Goal: Task Accomplishment & Management: Manage account settings

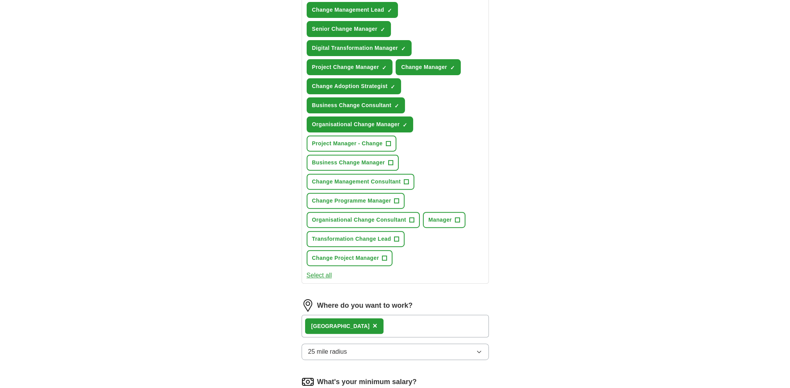
scroll to position [390, 0]
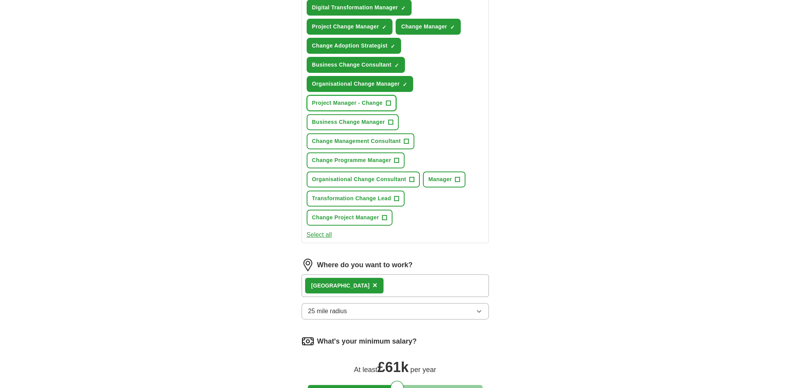
click at [386, 100] on span "+" at bounding box center [388, 103] width 5 height 6
click at [391, 119] on span "+" at bounding box center [390, 122] width 5 height 6
click at [396, 158] on span "+" at bounding box center [396, 161] width 5 height 6
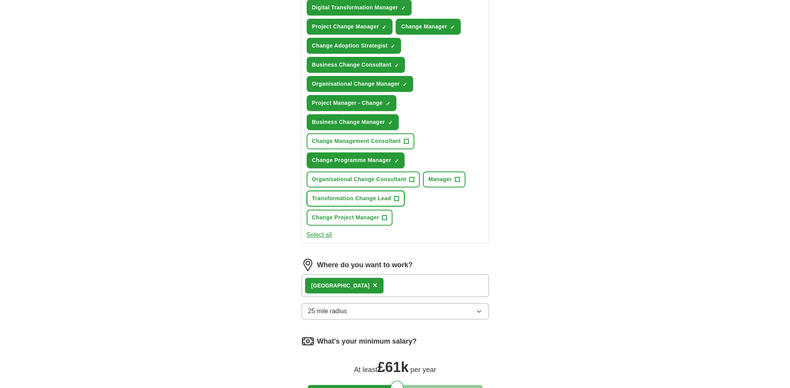
click at [392, 192] on button "Transformation Change Lead +" at bounding box center [356, 199] width 98 height 16
click at [382, 215] on span "+" at bounding box center [384, 218] width 5 height 6
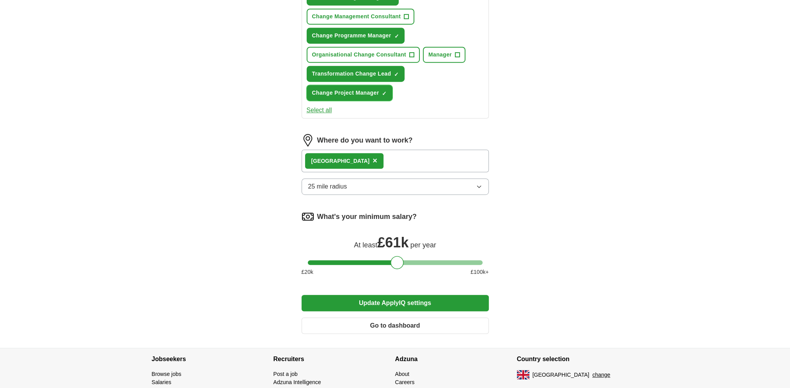
scroll to position [520, 0]
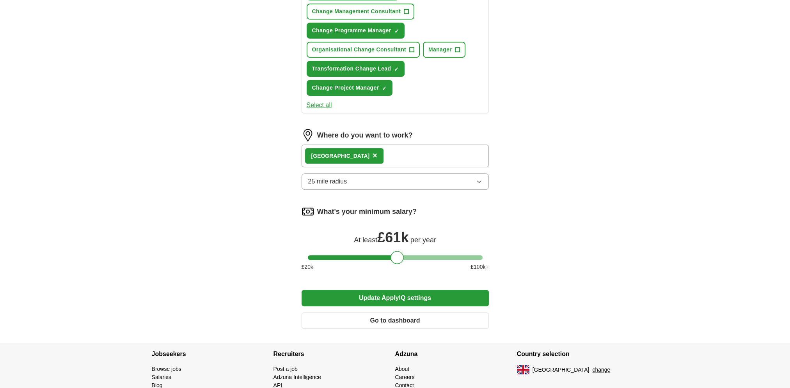
click at [314, 101] on button "Select all" at bounding box center [319, 105] width 25 height 9
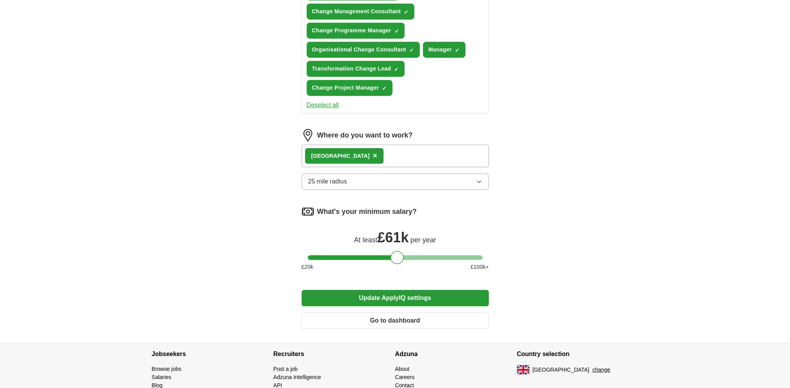
click at [384, 290] on button "Update ApplyIQ settings" at bounding box center [394, 298] width 187 height 16
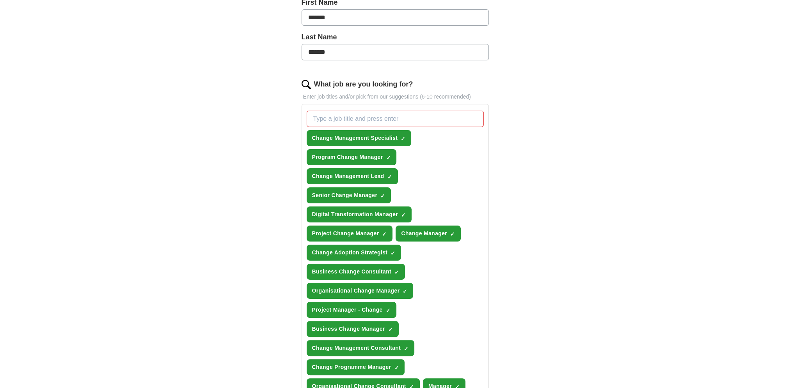
scroll to position [195, 0]
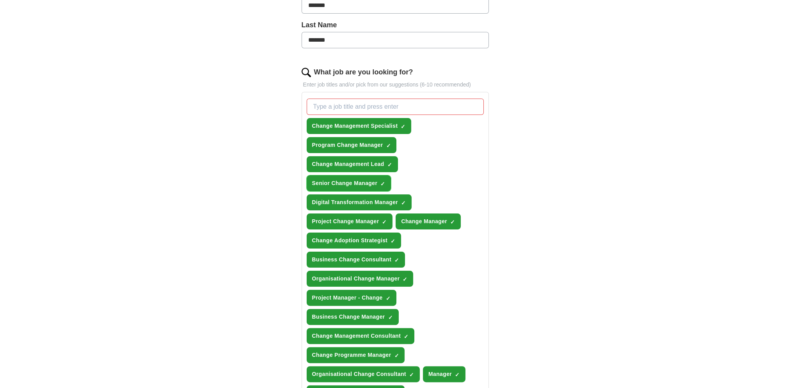
click at [0, 0] on span "×" at bounding box center [0, 0] width 0 height 0
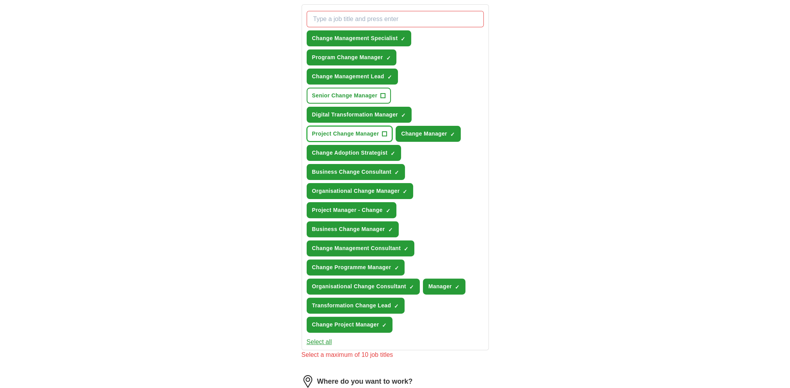
scroll to position [325, 0]
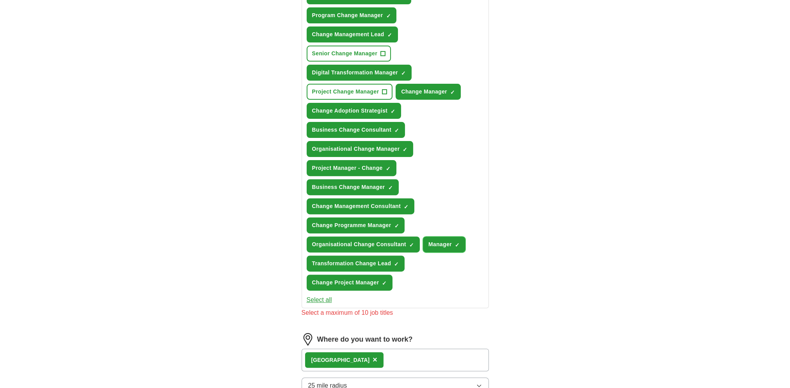
click at [0, 0] on span "×" at bounding box center [0, 0] width 0 height 0
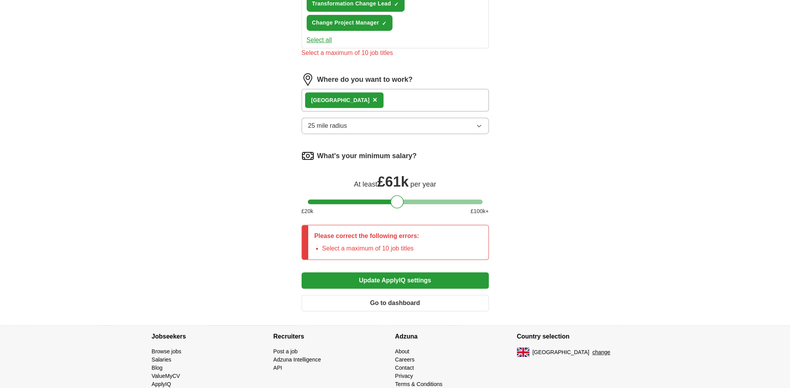
scroll to position [602, 0]
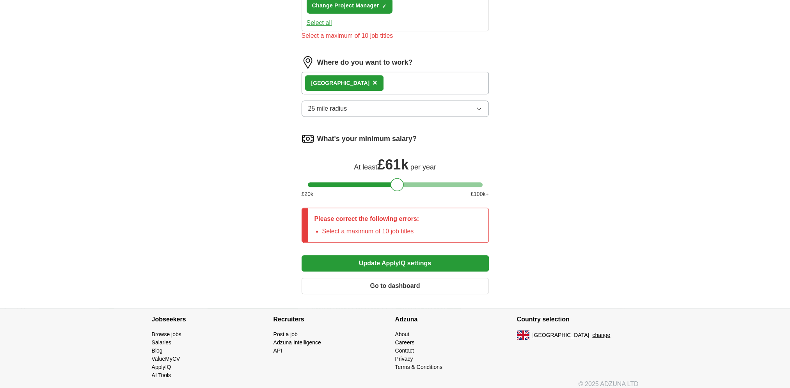
click at [388, 257] on button "Update ApplyIQ settings" at bounding box center [394, 263] width 187 height 16
click at [387, 257] on button "Update ApplyIQ settings" at bounding box center [394, 263] width 187 height 16
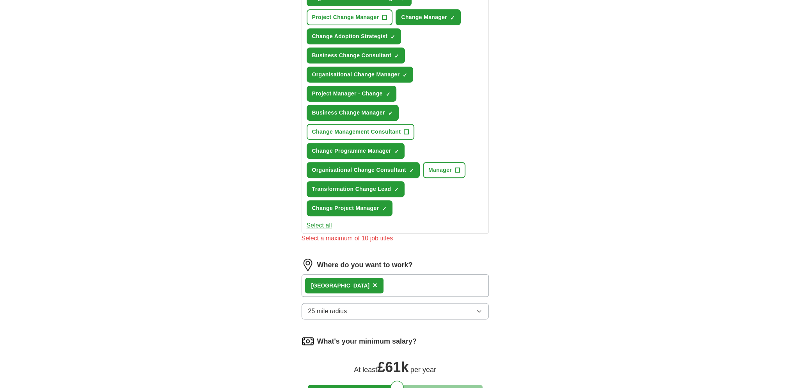
scroll to position [212, 0]
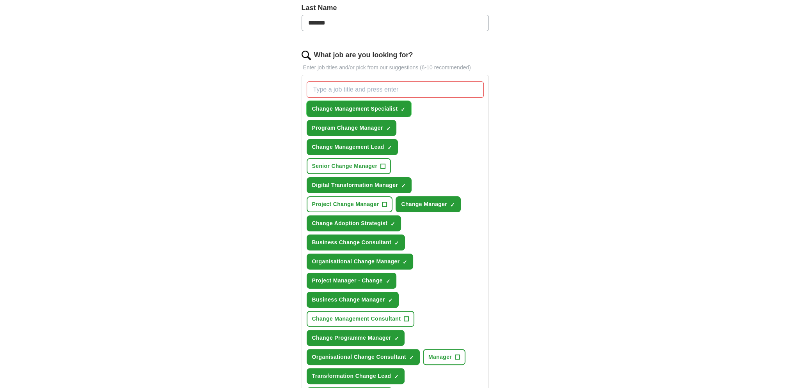
click at [0, 0] on span "×" at bounding box center [0, 0] width 0 height 0
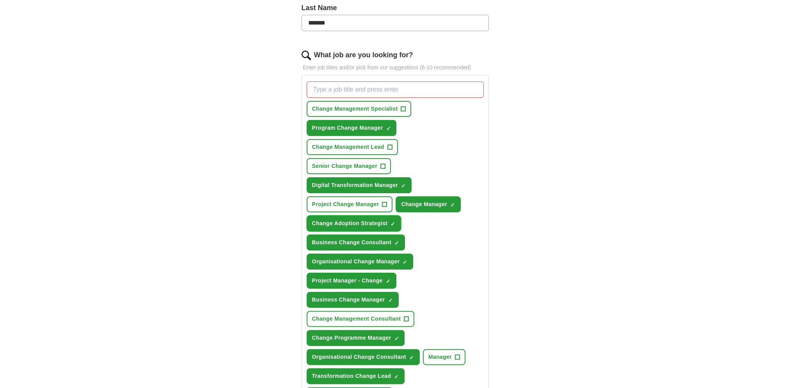
click at [0, 0] on span "×" at bounding box center [0, 0] width 0 height 0
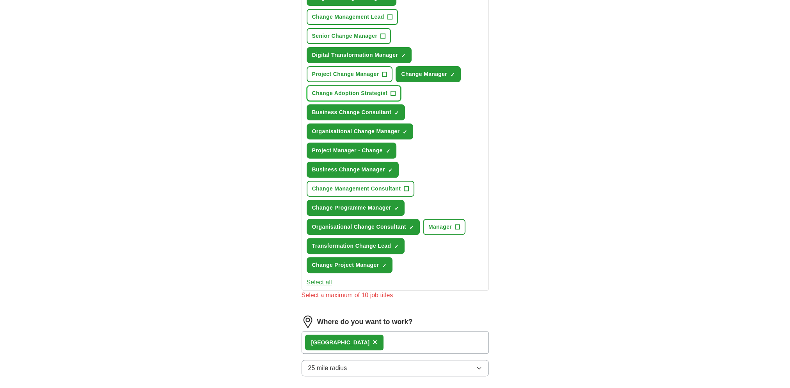
scroll to position [277, 0]
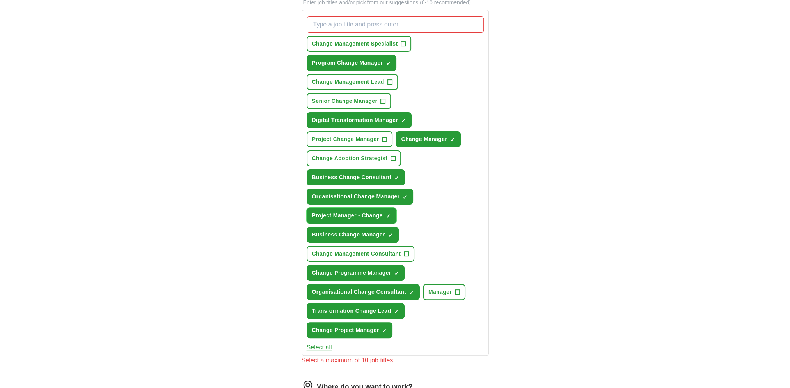
click at [0, 0] on span "×" at bounding box center [0, 0] width 0 height 0
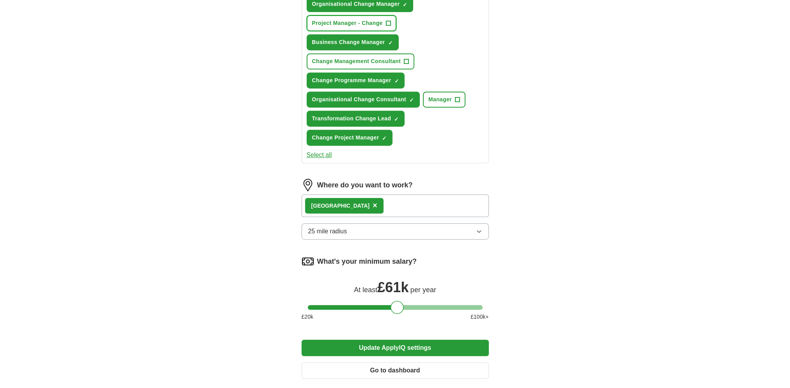
scroll to position [472, 0]
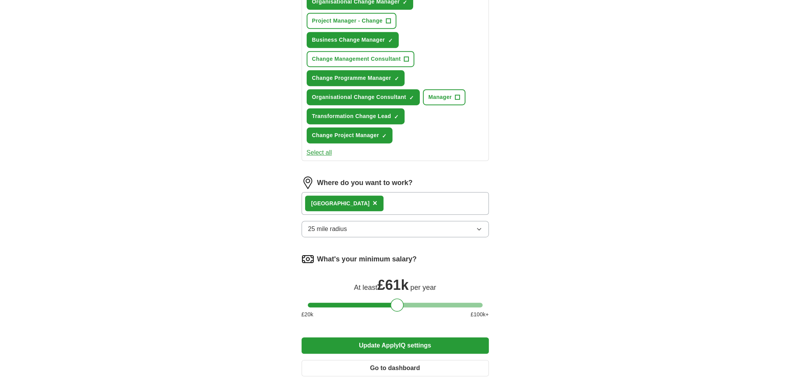
click at [352, 340] on button "Update ApplyIQ settings" at bounding box center [394, 346] width 187 height 16
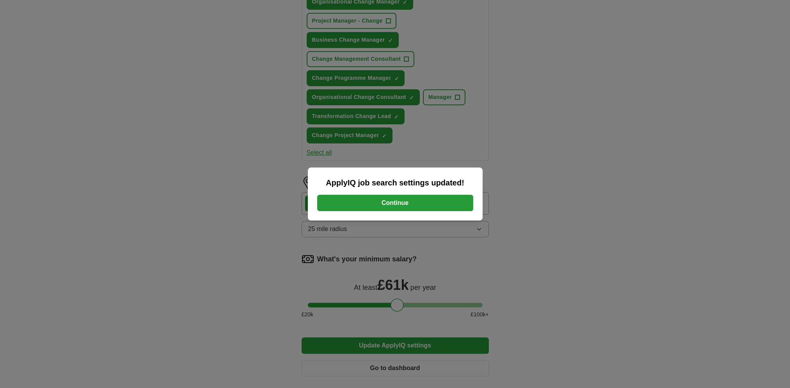
click at [395, 201] on button "Continue" at bounding box center [395, 203] width 156 height 16
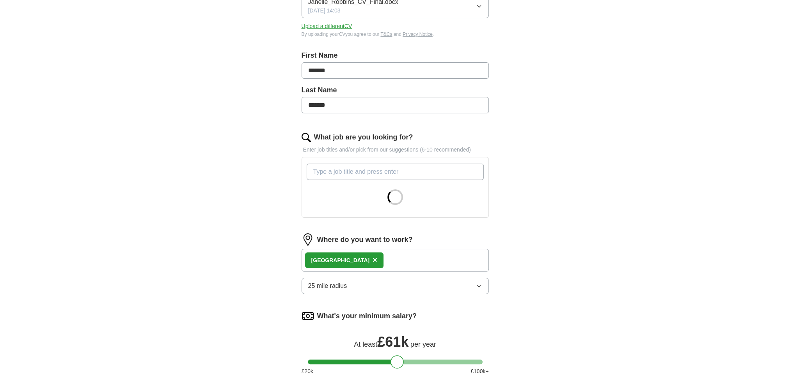
scroll to position [260, 0]
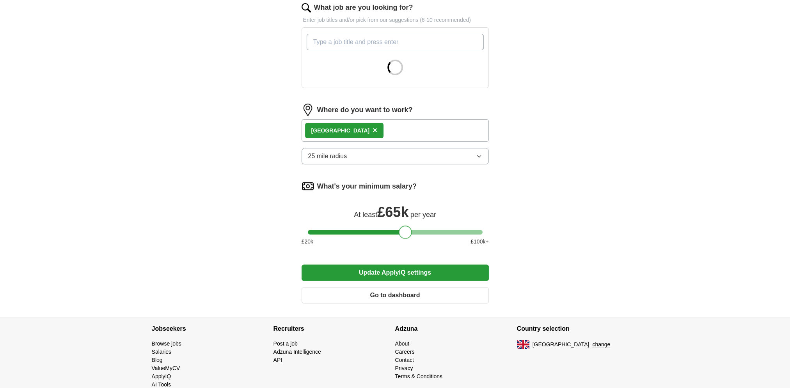
drag, startPoint x: 400, startPoint y: 231, endPoint x: 408, endPoint y: 230, distance: 7.5
click at [408, 230] on div at bounding box center [405, 232] width 13 height 13
click at [391, 273] on button "Update ApplyIQ settings" at bounding box center [394, 273] width 187 height 16
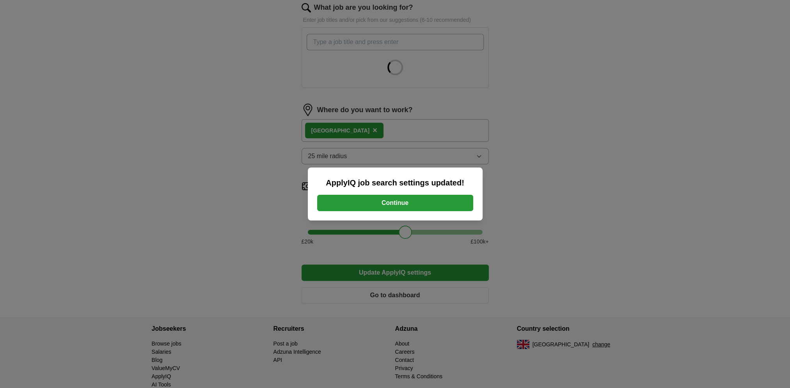
click at [380, 205] on button "Continue" at bounding box center [395, 203] width 156 height 16
